Goal: Transaction & Acquisition: Purchase product/service

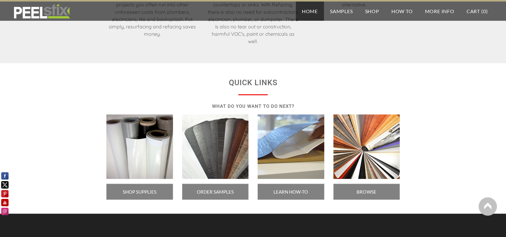
scroll to position [1018, 0]
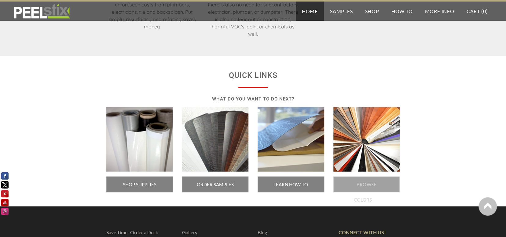
click at [368, 185] on span "BROWSE COLORS" at bounding box center [366, 185] width 67 height 16
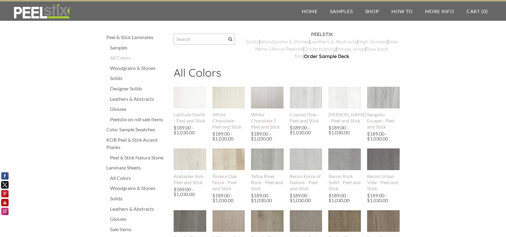
click at [133, 68] on div "Woodgrains & Stones" at bounding box center [138, 67] width 57 height 7
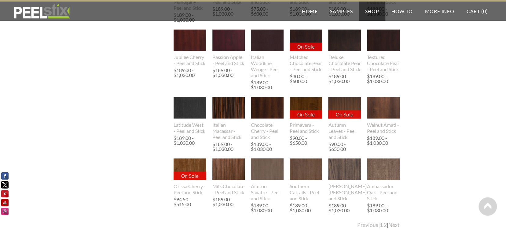
scroll to position [692, 0]
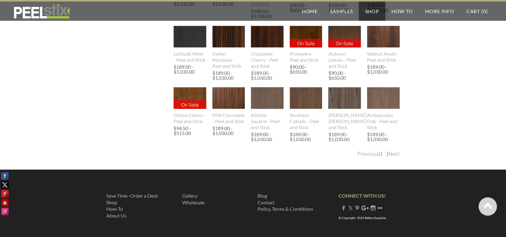
click at [384, 157] on link "2" at bounding box center [385, 153] width 3 height 6
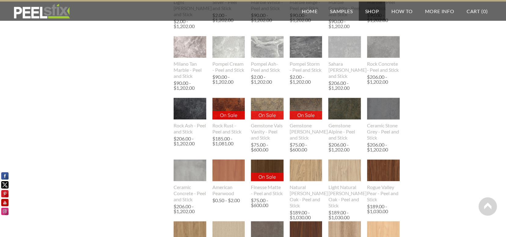
scroll to position [367, 0]
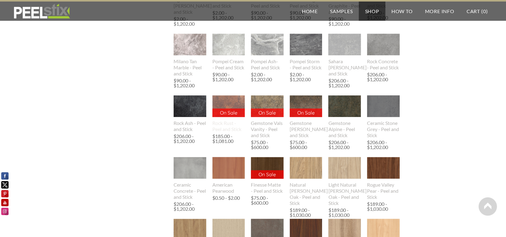
click at [225, 114] on img at bounding box center [228, 106] width 33 height 22
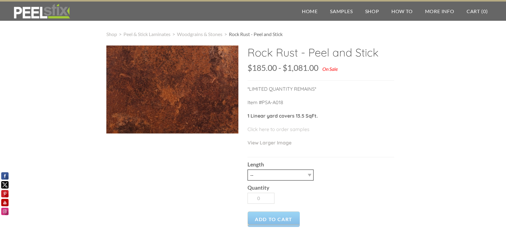
click at [310, 175] on select "-- 3LY 10LY 15LY 30LY" at bounding box center [280, 175] width 66 height 11
click at [310, 176] on select "-- 3LY 10LY 15LY 30LY" at bounding box center [280, 175] width 66 height 11
select select "3LY"
click at [247, 170] on select "-- 3LY 10LY 15LY 30LY" at bounding box center [280, 175] width 66 height 11
type input "1"
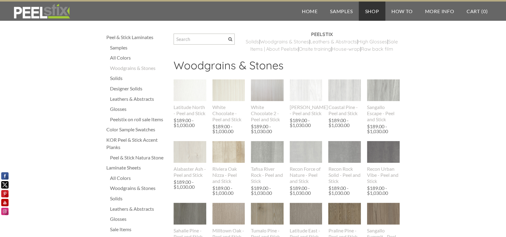
click at [122, 58] on div "All Colors" at bounding box center [138, 57] width 57 height 7
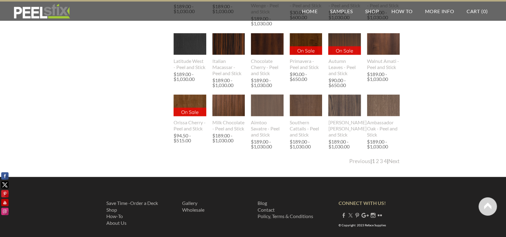
scroll to position [692, 0]
click at [388, 159] on link "Next" at bounding box center [393, 161] width 11 height 6
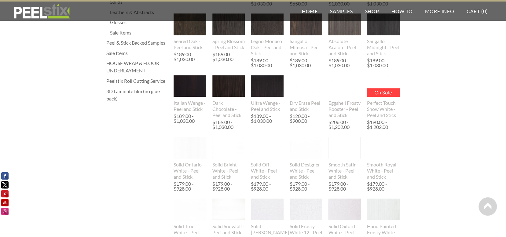
scroll to position [203, 0]
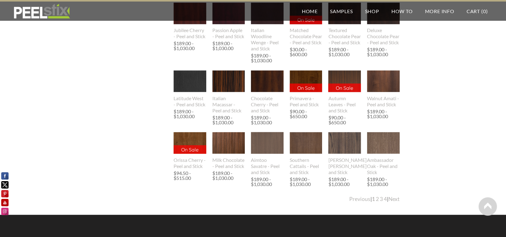
scroll to position [692, 0]
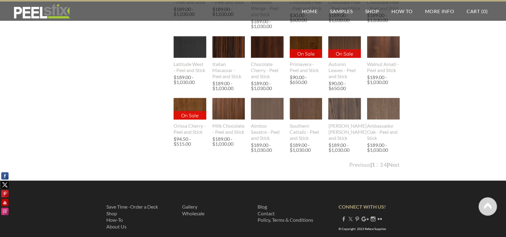
click at [376, 166] on link "2" at bounding box center [377, 164] width 3 height 6
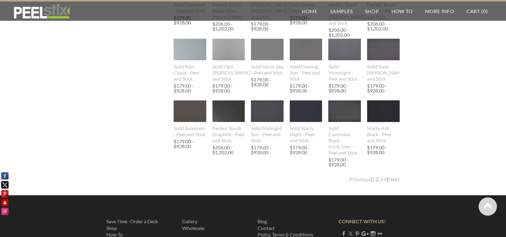
scroll to position [672, 0]
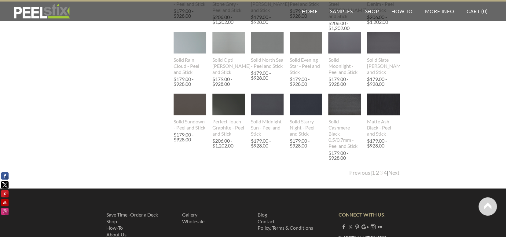
click at [380, 173] on link "3" at bounding box center [381, 172] width 3 height 6
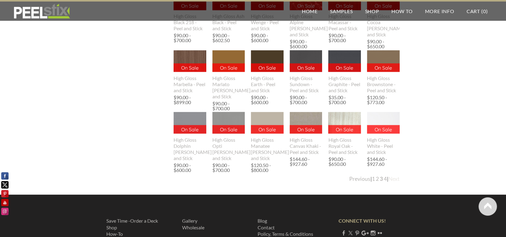
click at [393, 177] on link "Next" at bounding box center [393, 178] width 11 height 6
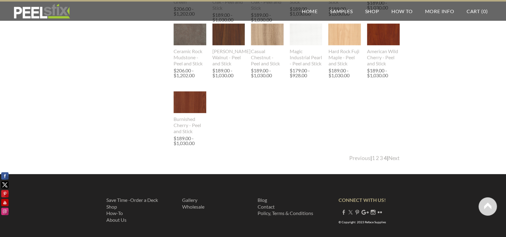
scroll to position [387, 0]
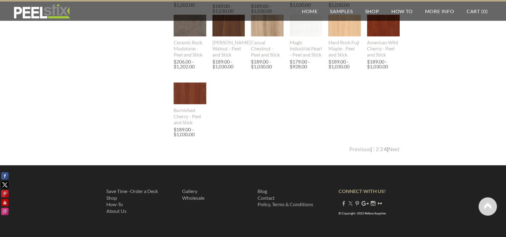
click at [372, 148] on link "1" at bounding box center [373, 149] width 3 height 6
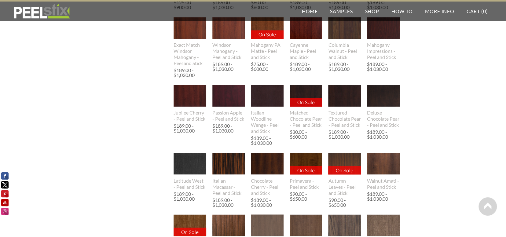
scroll to position [526, 0]
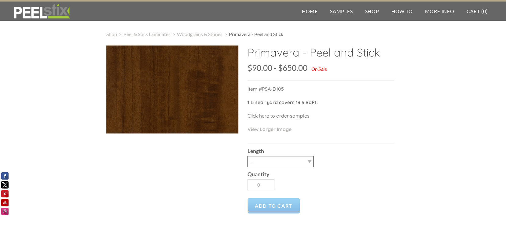
click at [309, 161] on select "-- 3LY 10LY 15LY 30LY" at bounding box center [280, 161] width 66 height 11
select select "3LY"
click at [247, 156] on select "-- 3LY 10LY 15LY 30LY" at bounding box center [280, 161] width 66 height 11
type input "1"
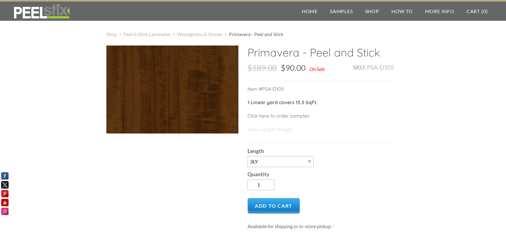
click at [267, 130] on link "View Larger Image" at bounding box center [269, 129] width 44 height 6
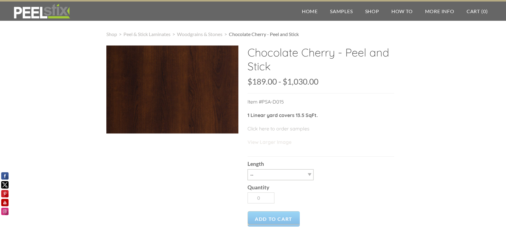
click at [273, 142] on link "View Larger Image" at bounding box center [269, 142] width 44 height 6
click at [311, 173] on select "-- 3LY 10LY 15LY 30LY" at bounding box center [280, 174] width 66 height 11
